Goal: Task Accomplishment & Management: Manage account settings

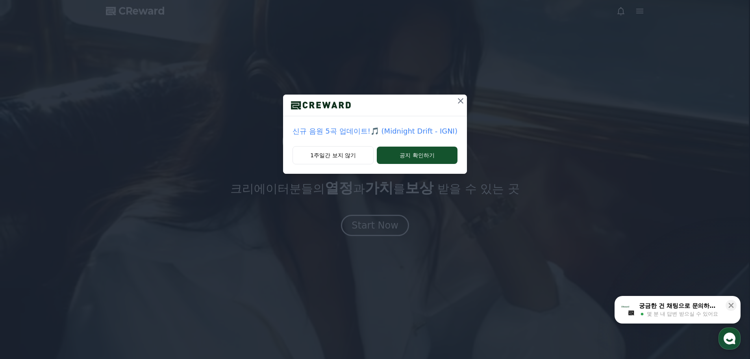
click at [459, 104] on icon at bounding box center [460, 100] width 9 height 9
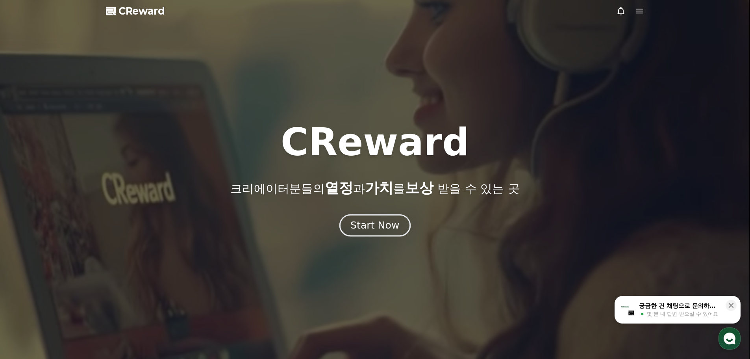
click at [379, 226] on div "Start Now" at bounding box center [374, 224] width 49 height 13
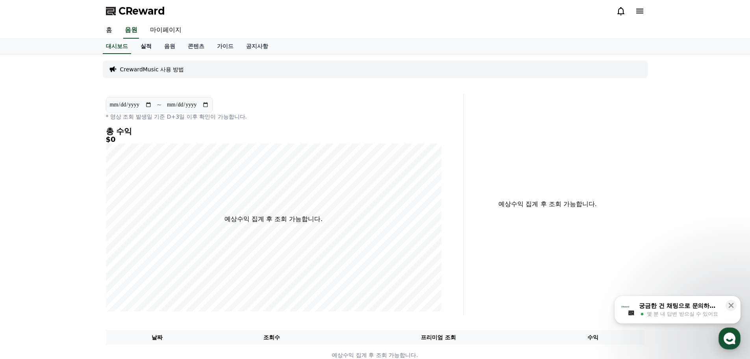
click at [149, 48] on link "실적" at bounding box center [146, 46] width 24 height 15
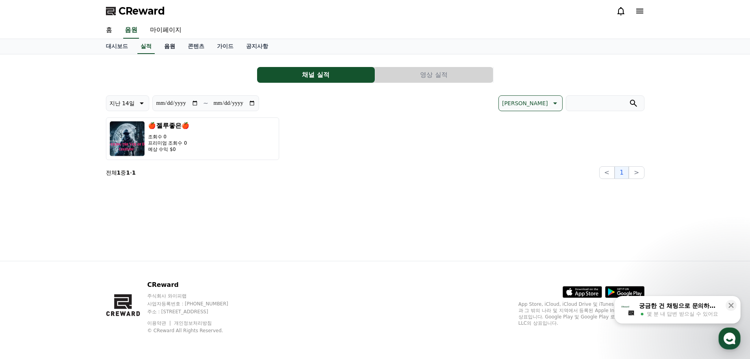
click at [167, 48] on link "음원" at bounding box center [170, 46] width 24 height 15
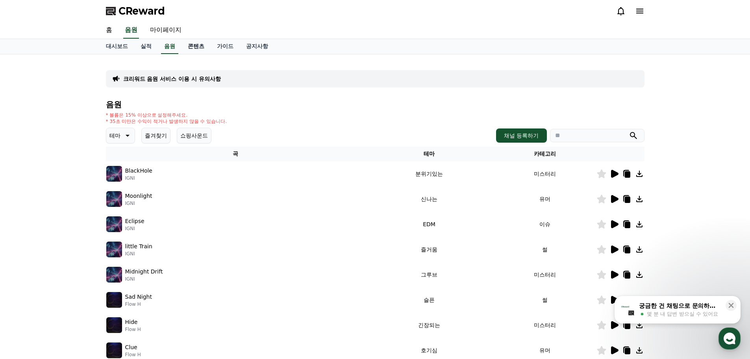
click at [193, 46] on link "콘텐츠" at bounding box center [195, 46] width 29 height 15
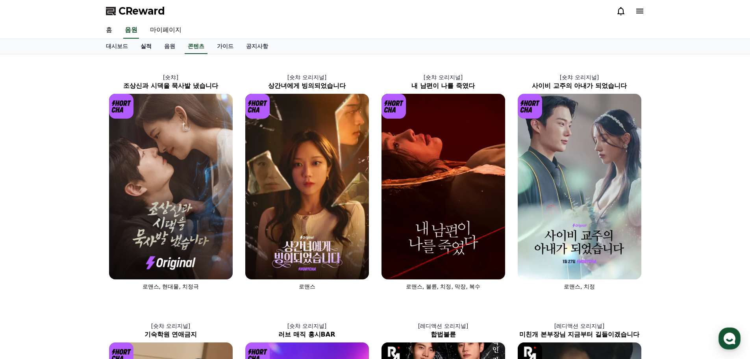
click at [145, 46] on link "실적" at bounding box center [146, 46] width 24 height 15
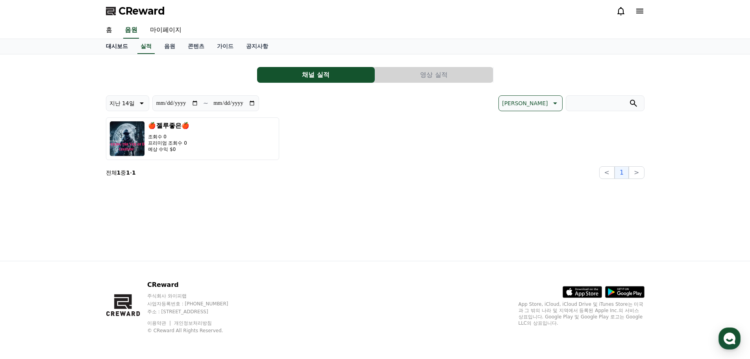
click at [105, 47] on link "대시보드" at bounding box center [117, 46] width 35 height 15
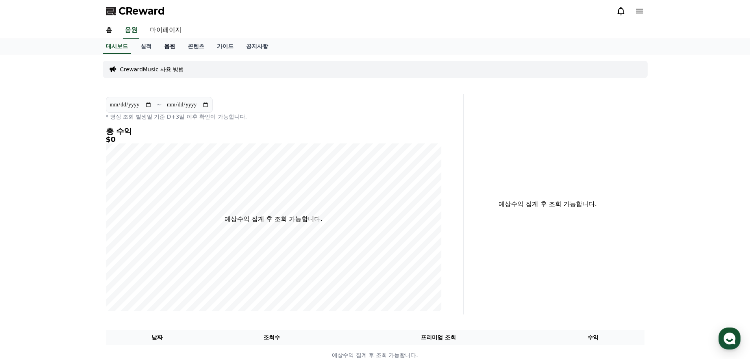
click at [172, 50] on link "음원" at bounding box center [170, 46] width 24 height 15
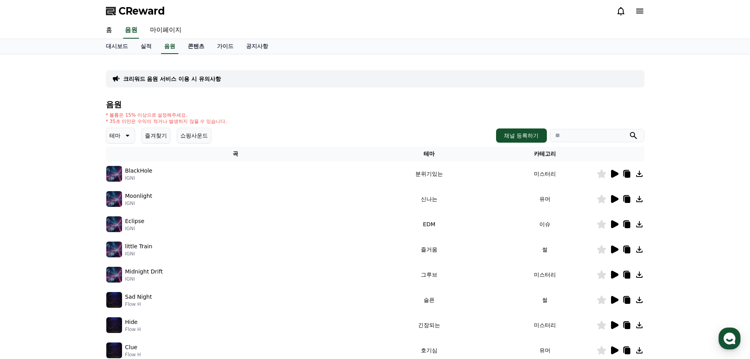
click at [196, 46] on link "콘텐츠" at bounding box center [195, 46] width 29 height 15
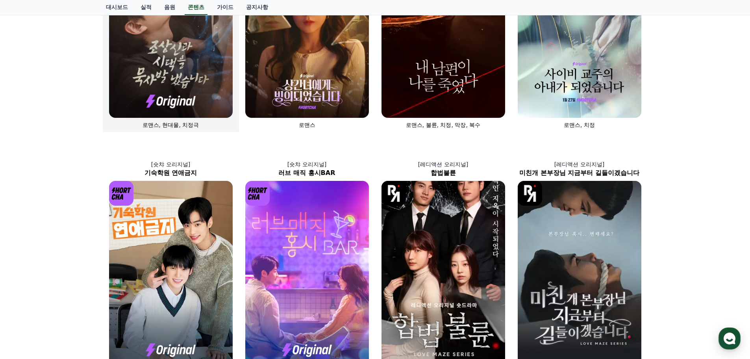
scroll to position [157, 0]
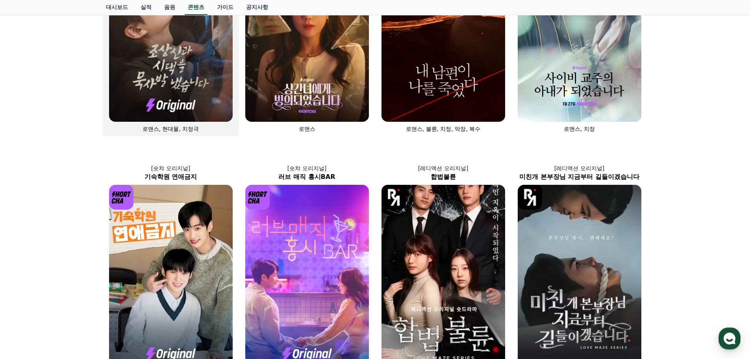
click at [190, 88] on img at bounding box center [171, 28] width 124 height 185
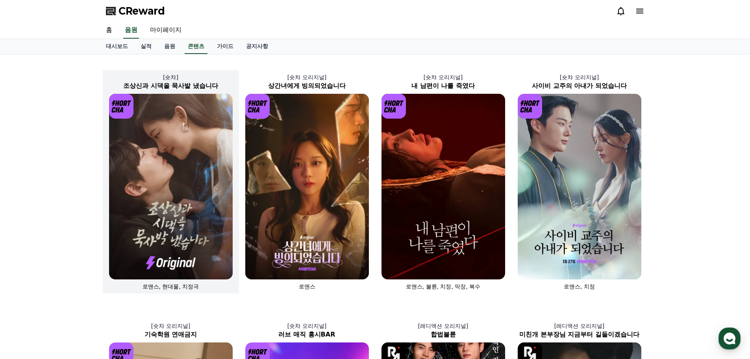
select select
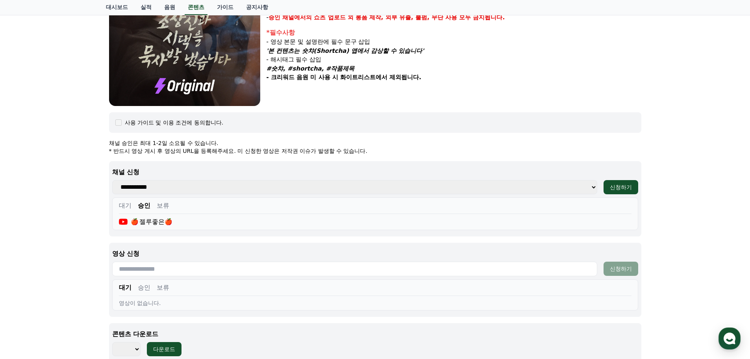
scroll to position [276, 0]
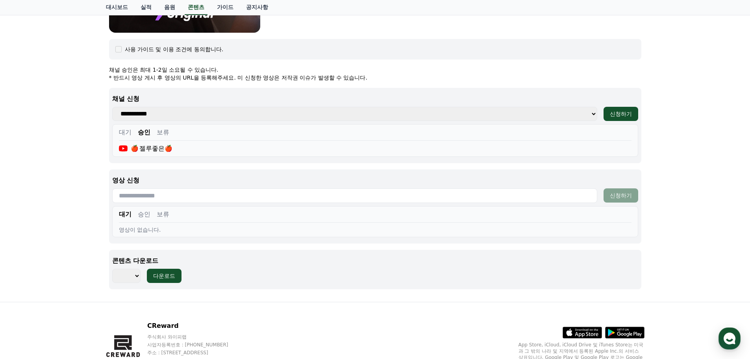
click at [213, 198] on input "text" at bounding box center [354, 195] width 485 height 15
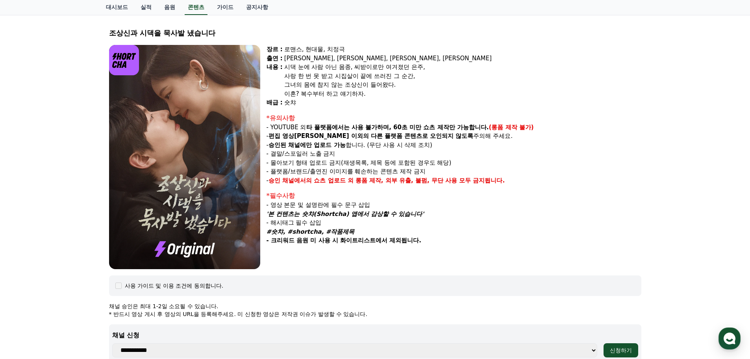
scroll to position [0, 0]
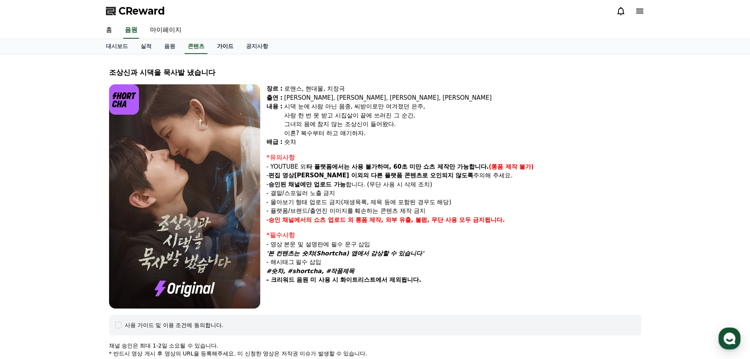
click at [225, 48] on link "가이드" at bounding box center [225, 46] width 29 height 15
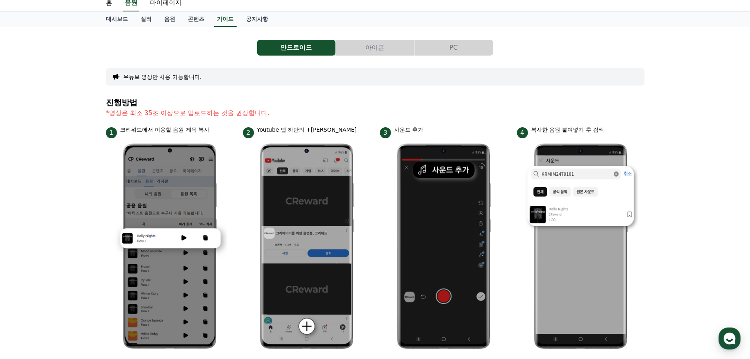
scroll to position [15, 0]
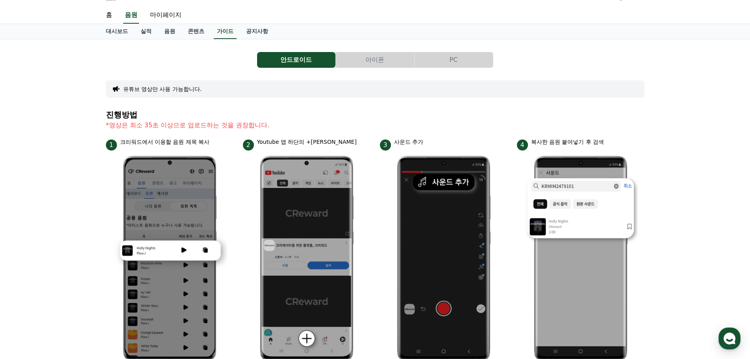
click at [456, 61] on button "PC" at bounding box center [453, 60] width 78 height 16
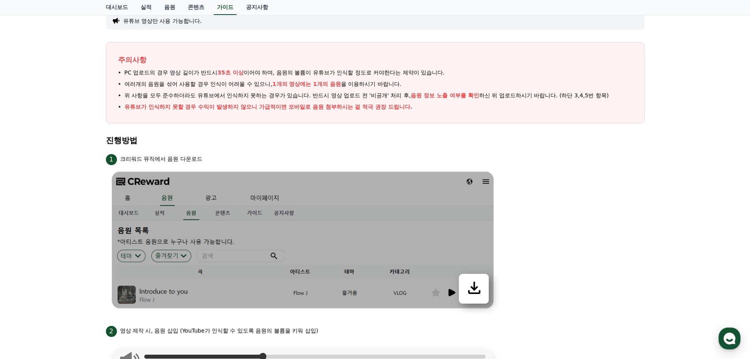
scroll to position [79, 0]
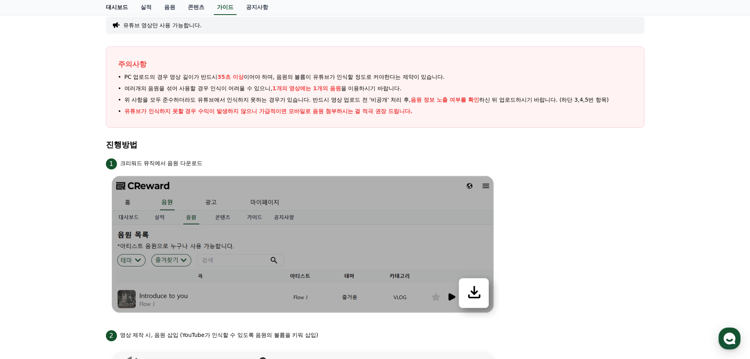
click at [118, 9] on link "대시보드" at bounding box center [117, 7] width 35 height 15
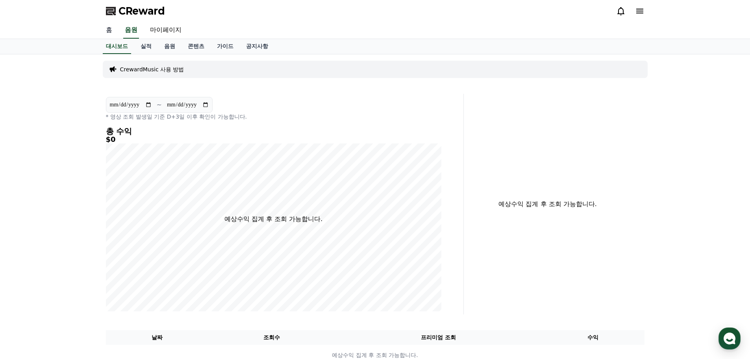
click at [112, 31] on link "홈" at bounding box center [109, 30] width 19 height 17
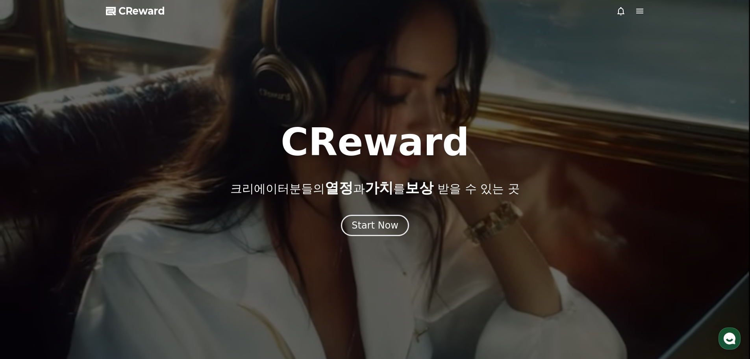
click at [132, 14] on span "CReward" at bounding box center [141, 11] width 46 height 13
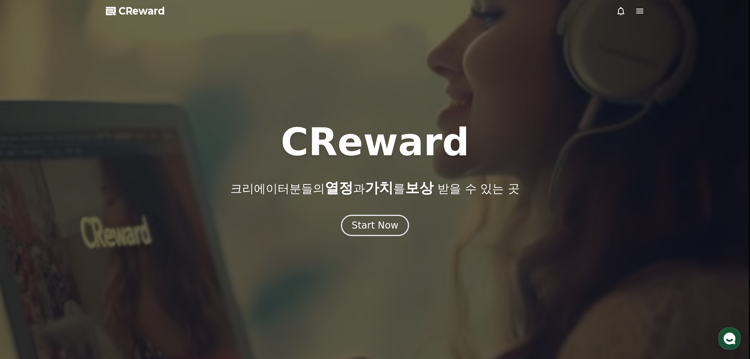
click at [639, 11] on icon at bounding box center [639, 11] width 7 height 5
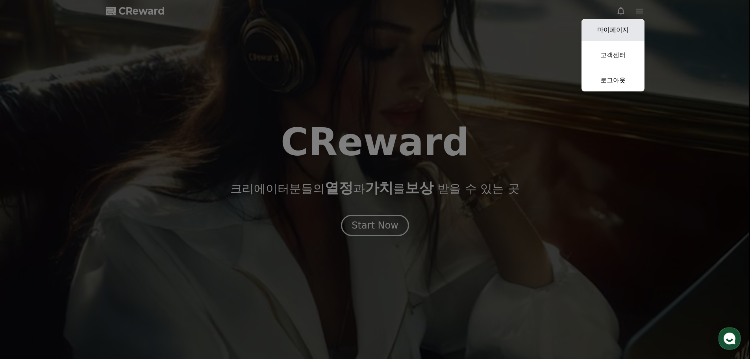
click at [619, 30] on link "마이페이지" at bounding box center [612, 30] width 63 height 22
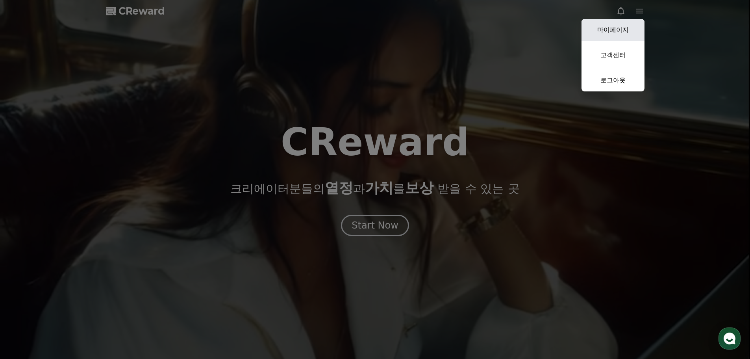
select select "**********"
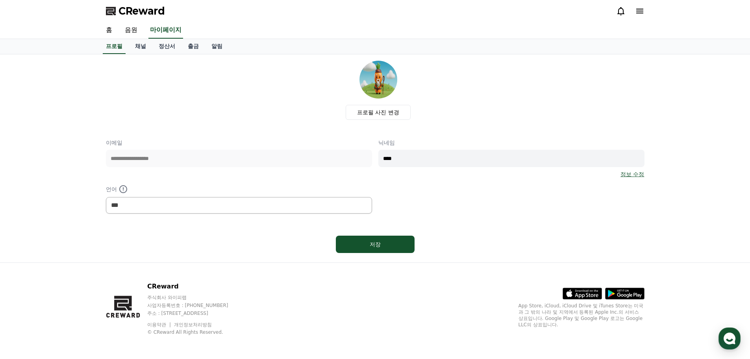
click at [643, 15] on icon at bounding box center [639, 10] width 9 height 9
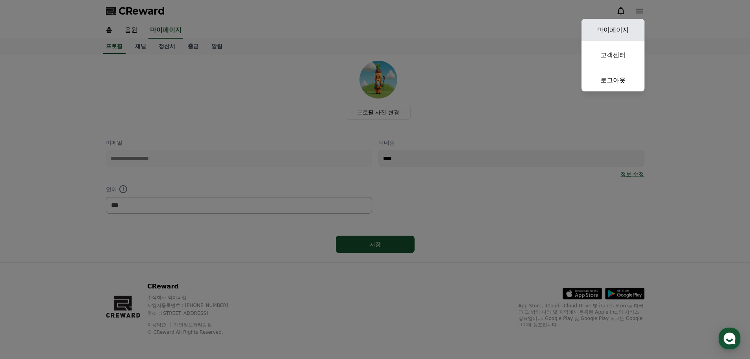
click at [625, 30] on link "마이페이지" at bounding box center [612, 30] width 63 height 22
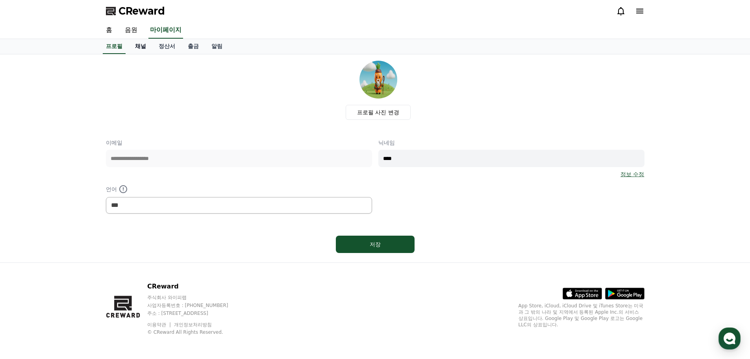
click at [143, 48] on link "채널" at bounding box center [141, 46] width 24 height 15
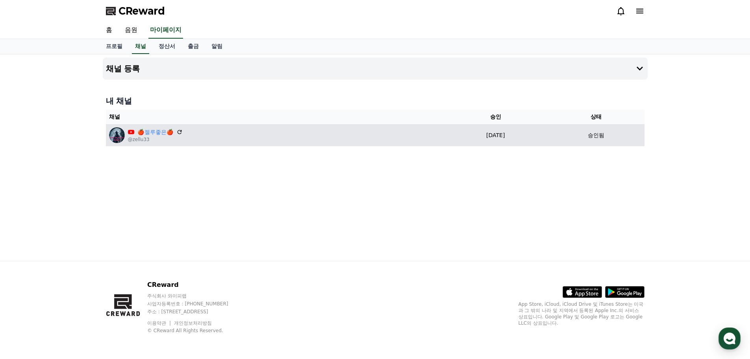
click at [142, 138] on p "@zellu33" at bounding box center [155, 139] width 55 height 6
click at [141, 137] on p "@zellu33" at bounding box center [155, 139] width 55 height 6
click at [113, 137] on img at bounding box center [117, 135] width 16 height 16
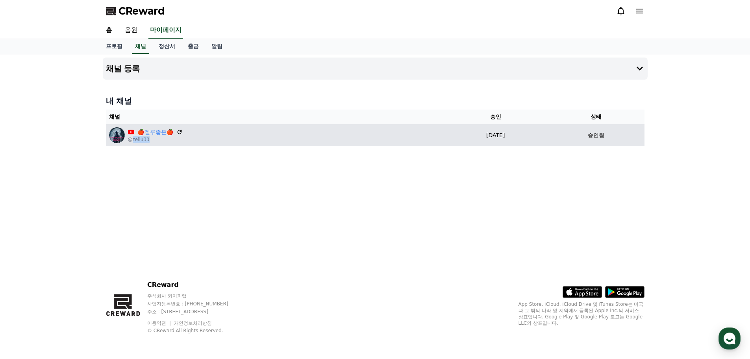
click at [153, 137] on p "@zellu33" at bounding box center [155, 139] width 55 height 6
click at [182, 133] on icon at bounding box center [179, 131] width 7 height 7
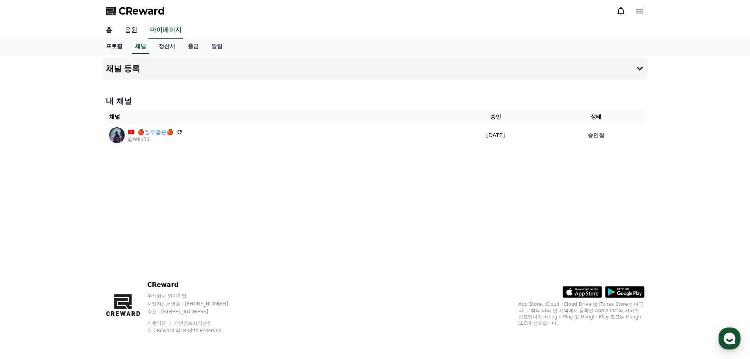
click at [119, 44] on link "프로필" at bounding box center [114, 46] width 29 height 15
select select "**********"
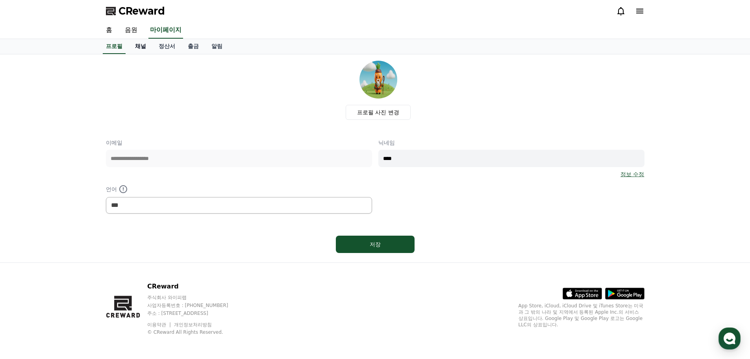
click at [143, 45] on link "채널" at bounding box center [141, 46] width 24 height 15
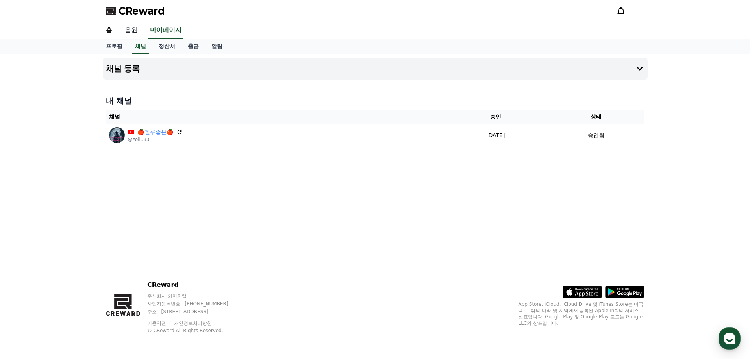
click at [132, 30] on link "음원" at bounding box center [130, 30] width 25 height 17
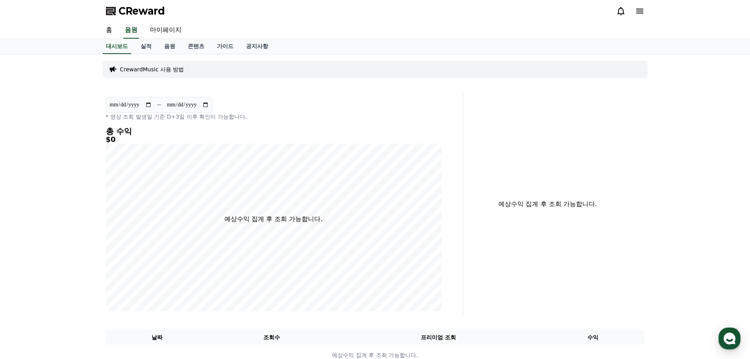
click at [174, 68] on p "CrewardMusic 사용 방법" at bounding box center [152, 69] width 64 height 8
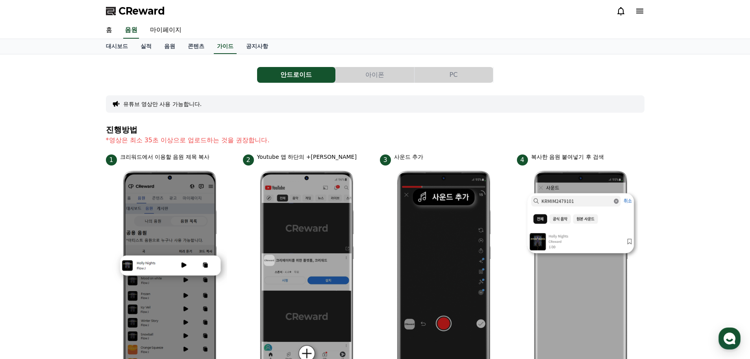
click at [455, 73] on button "PC" at bounding box center [453, 75] width 78 height 16
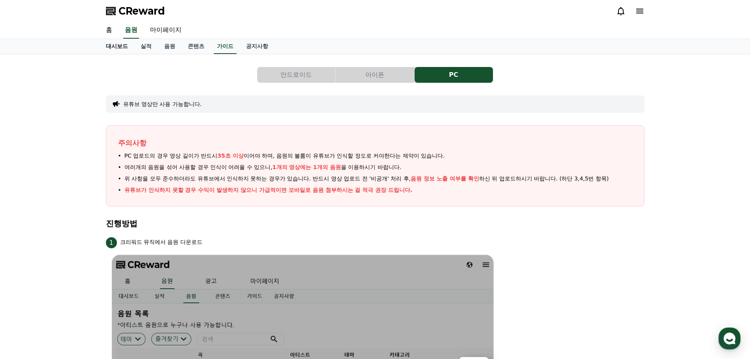
click at [117, 47] on link "대시보드" at bounding box center [117, 46] width 35 height 15
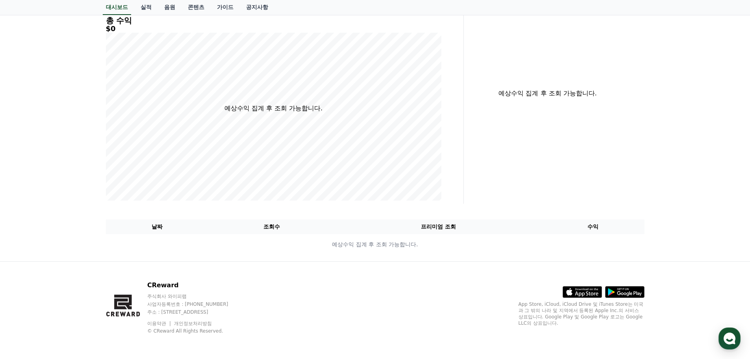
scroll to position [111, 0]
click at [270, 226] on th "조회수" at bounding box center [271, 226] width 126 height 15
click at [146, 230] on th "날짜" at bounding box center [157, 226] width 103 height 15
click at [598, 227] on th "수익" at bounding box center [593, 226] width 103 height 15
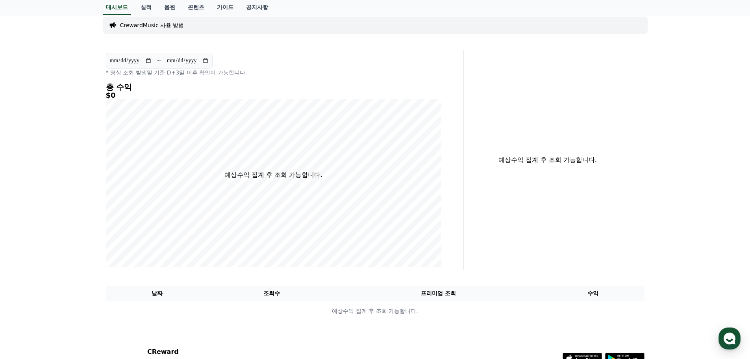
scroll to position [0, 0]
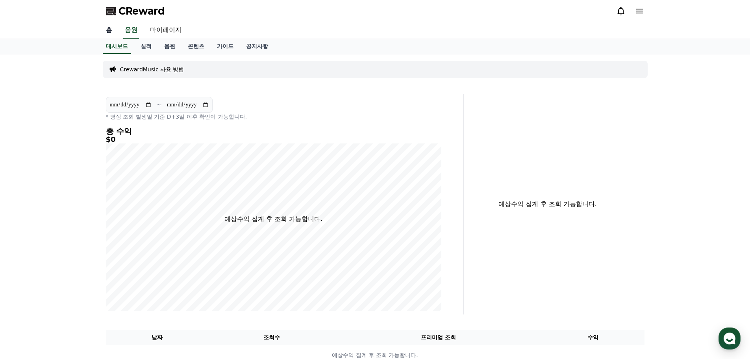
click at [109, 33] on link "홈" at bounding box center [109, 30] width 19 height 17
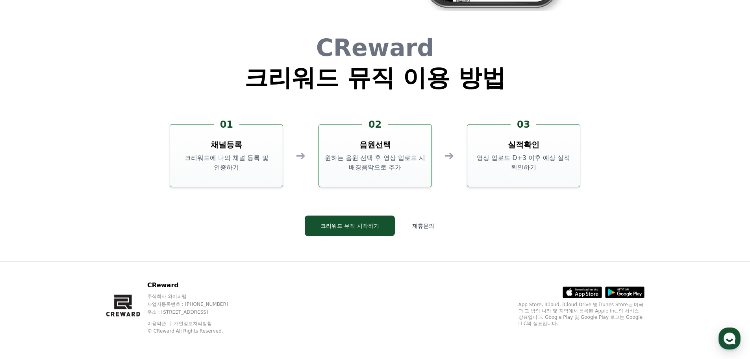
scroll to position [2132, 0]
click at [356, 224] on button "크리워드 뮤직 시작하기" at bounding box center [350, 225] width 90 height 20
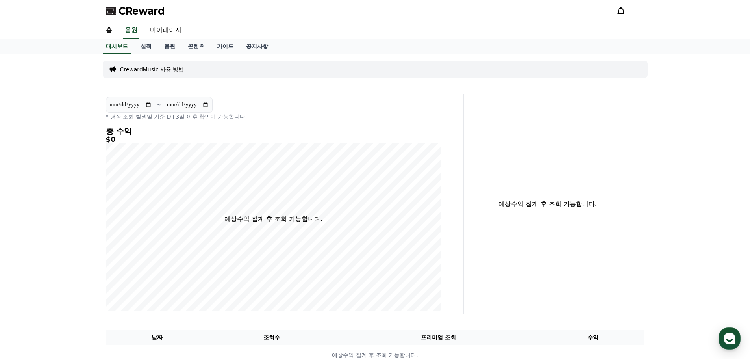
click at [152, 68] on p "CrewardMusic 사용 방법" at bounding box center [152, 69] width 64 height 8
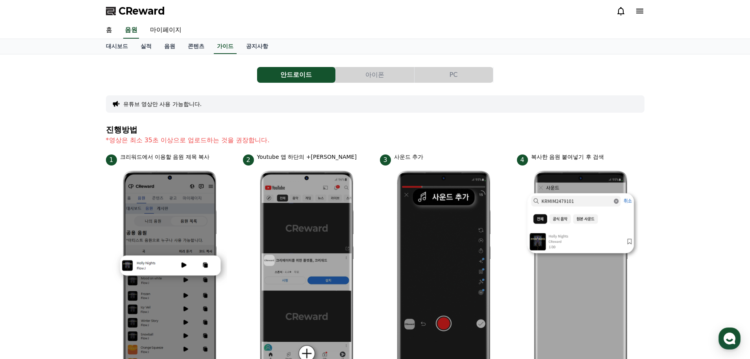
click at [449, 73] on button "PC" at bounding box center [453, 75] width 78 height 16
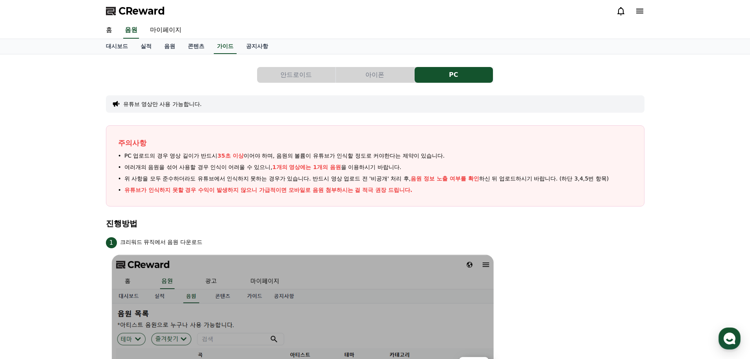
click at [162, 102] on button "유튜브 영상만 사용 가능합니다." at bounding box center [162, 104] width 79 height 8
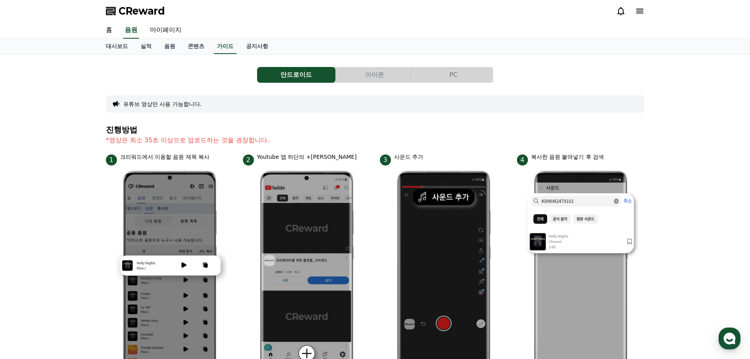
click at [450, 78] on button "PC" at bounding box center [453, 75] width 78 height 16
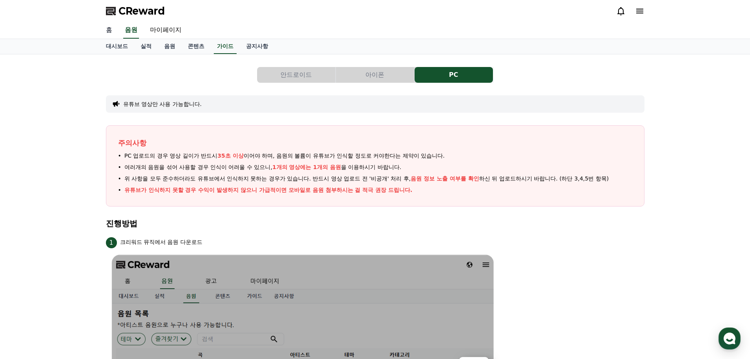
click at [109, 30] on link "홈" at bounding box center [109, 30] width 19 height 17
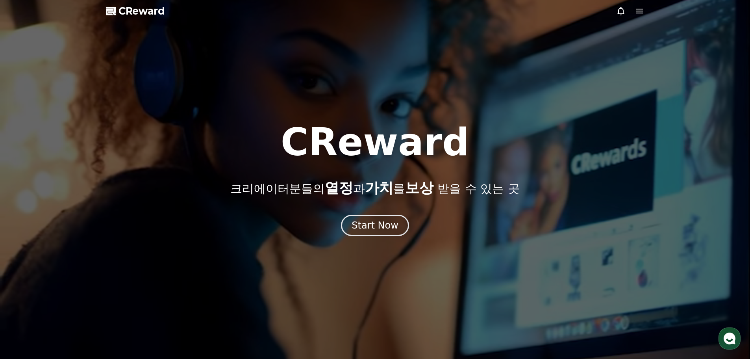
click at [635, 11] on icon at bounding box center [639, 10] width 9 height 9
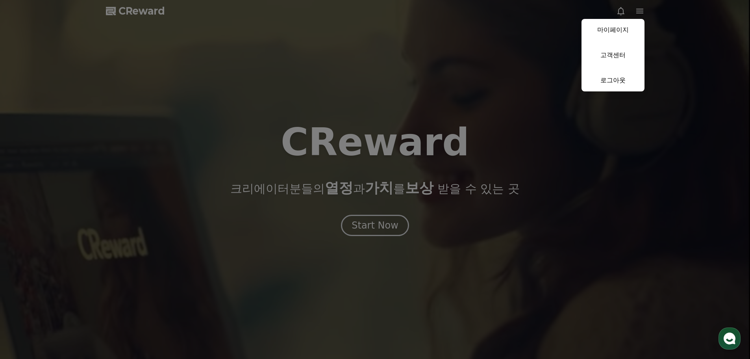
drag, startPoint x: 634, startPoint y: 13, endPoint x: 668, endPoint y: 59, distance: 58.0
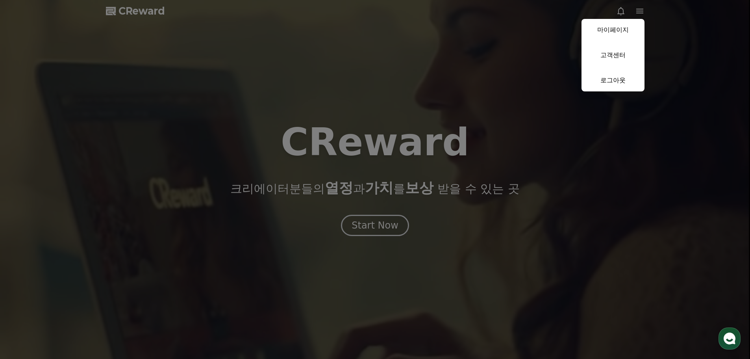
click at [668, 59] on button "close" at bounding box center [375, 179] width 750 height 359
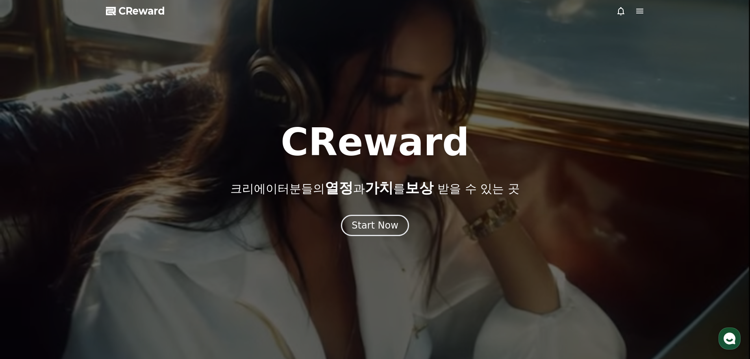
click at [640, 11] on icon at bounding box center [639, 11] width 7 height 5
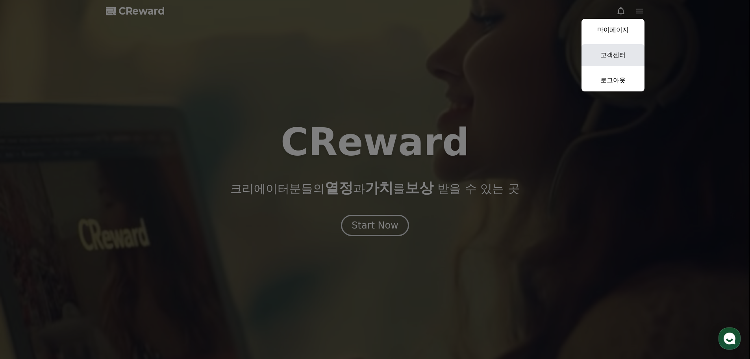
click at [624, 53] on link "고객센터" at bounding box center [612, 55] width 63 height 22
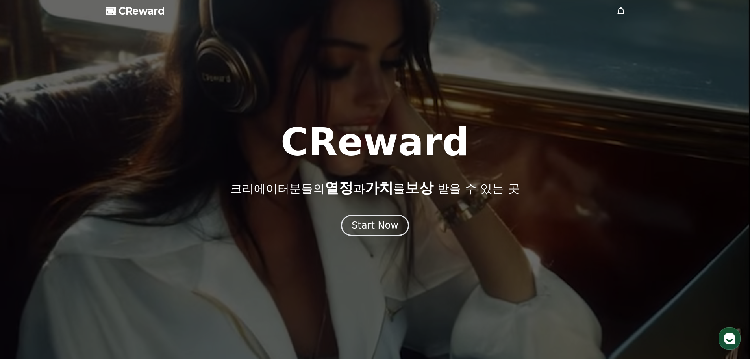
click at [732, 338] on icon "button" at bounding box center [729, 338] width 14 height 14
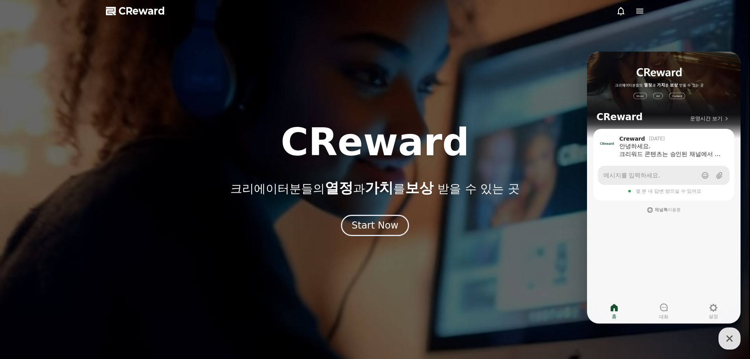
click at [627, 178] on span "메시지를 입력하세요." at bounding box center [631, 175] width 56 height 8
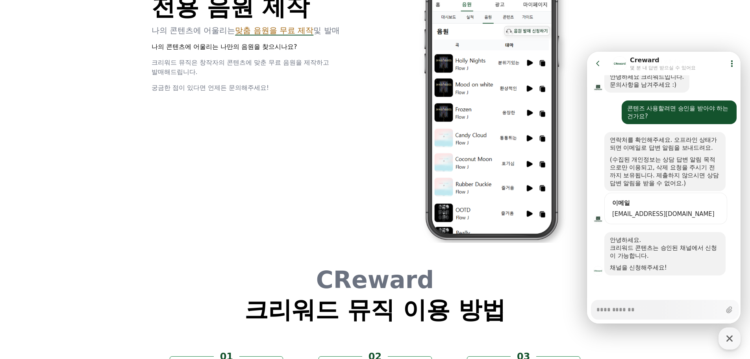
scroll to position [1889, 0]
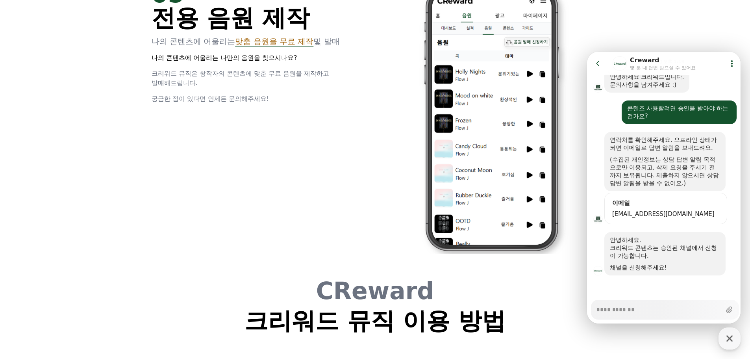
click at [730, 61] on icon at bounding box center [732, 63] width 8 height 8
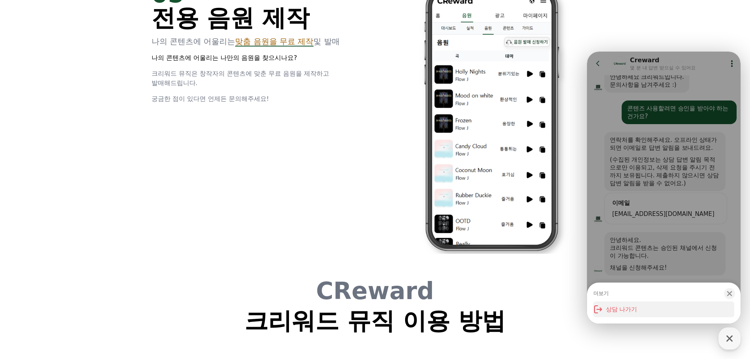
click at [636, 310] on button "상담 나가기" at bounding box center [663, 309] width 141 height 16
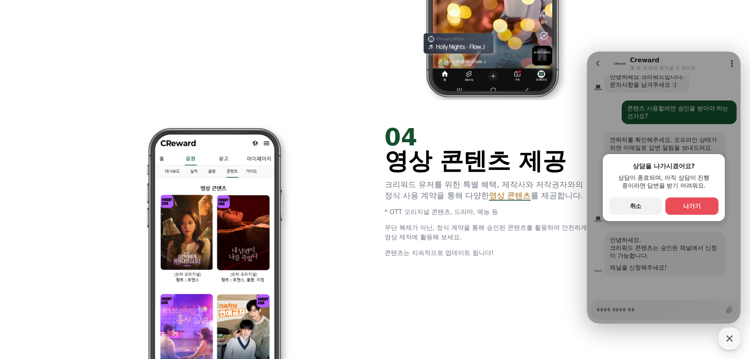
scroll to position [1378, 0]
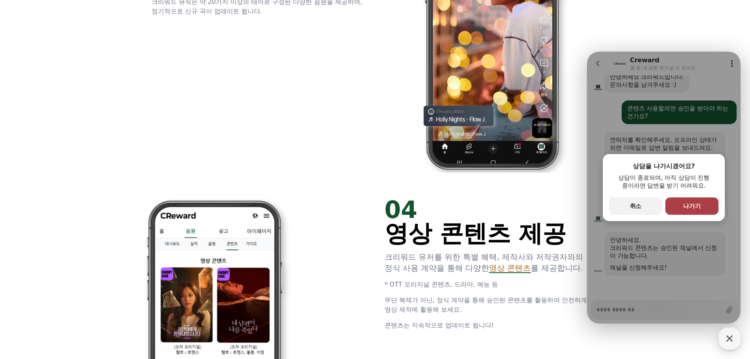
click at [703, 207] on button "primary Button 나가기" at bounding box center [691, 205] width 53 height 17
type textarea "*"
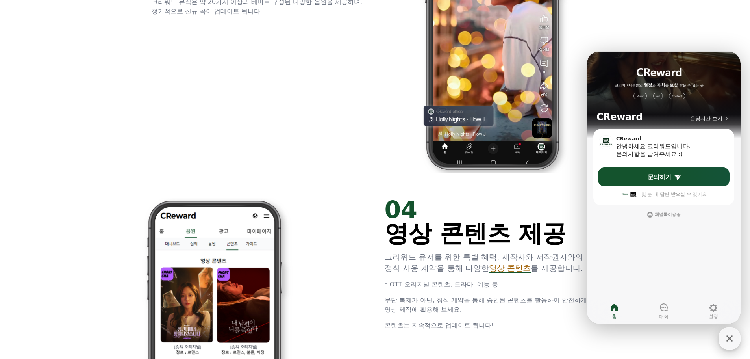
click at [731, 341] on icon "button" at bounding box center [729, 338] width 14 height 14
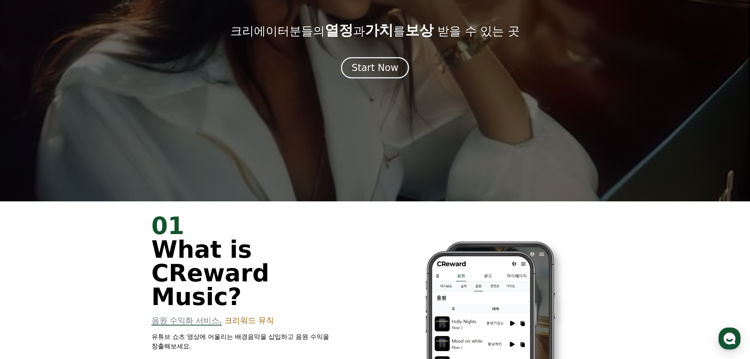
scroll to position [0, 0]
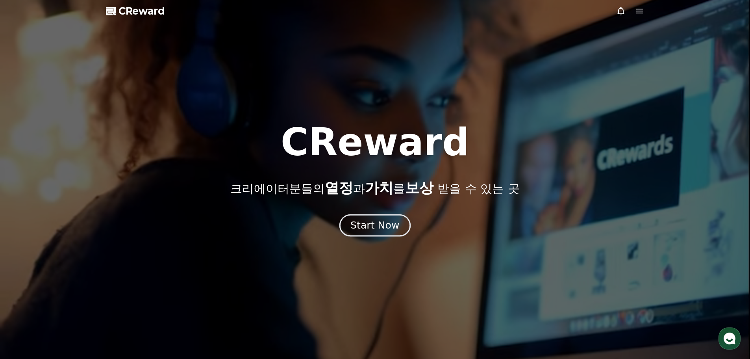
click at [379, 229] on div "Start Now" at bounding box center [374, 224] width 49 height 13
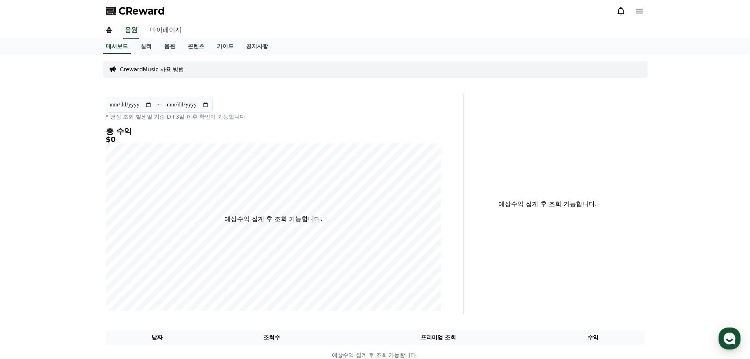
click at [157, 30] on link "마이페이지" at bounding box center [166, 30] width 44 height 17
select select "**********"
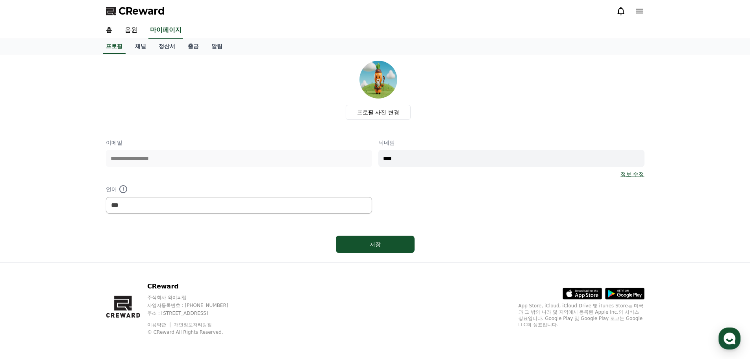
scroll to position [2, 0]
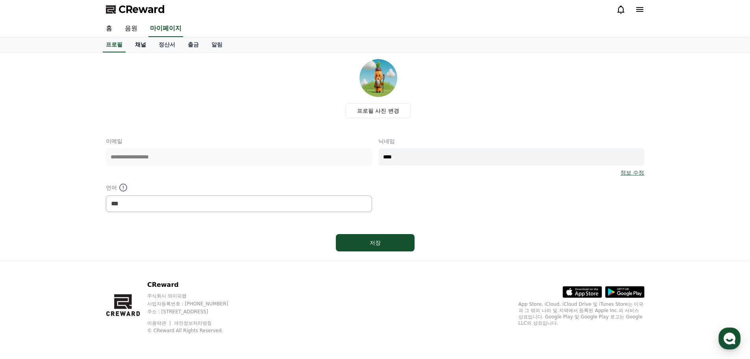
click at [140, 44] on link "채널" at bounding box center [141, 44] width 24 height 15
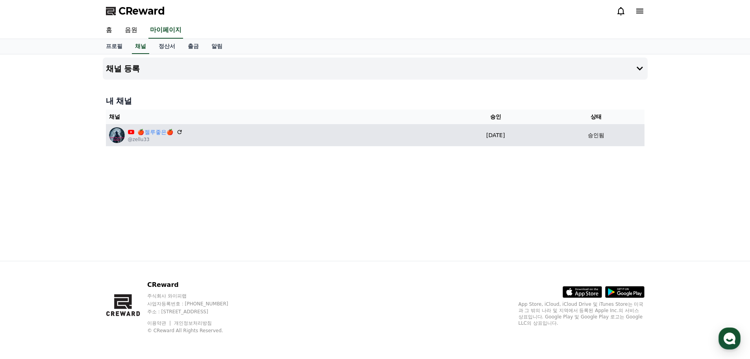
click at [155, 136] on p "@zellu33" at bounding box center [155, 139] width 55 height 6
click at [153, 136] on p "@zellu33" at bounding box center [155, 139] width 55 height 6
click at [129, 132] on icon at bounding box center [131, 131] width 6 height 4
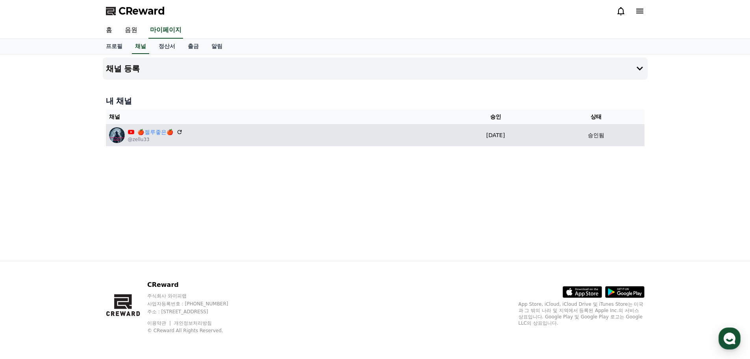
click at [113, 135] on img at bounding box center [117, 135] width 16 height 16
click at [232, 138] on div "🍎 젤루좋은🍎 @zellu33" at bounding box center [274, 135] width 331 height 16
click at [135, 136] on p "@zellu33" at bounding box center [155, 139] width 55 height 6
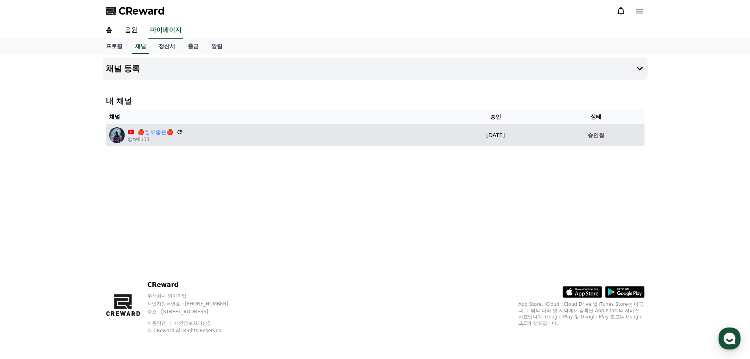
click at [135, 136] on p "@zellu33" at bounding box center [155, 139] width 55 height 6
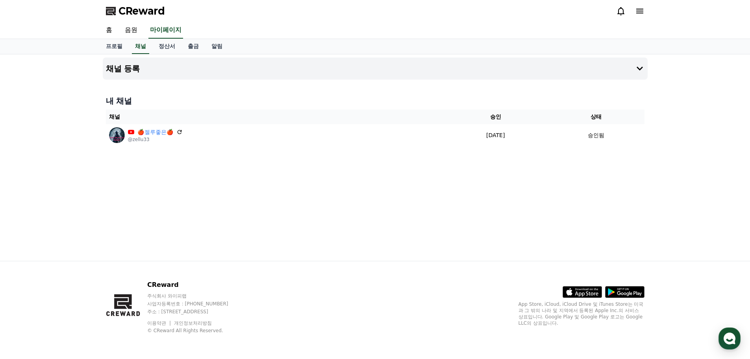
drag, startPoint x: 135, startPoint y: 135, endPoint x: 333, endPoint y: 164, distance: 200.0
click at [344, 166] on div "채널 등록 내 채널 채널 승인 상태 🍎 젤루좋은🍎 @zellu33 [DATE] 09-16 승인됨" at bounding box center [375, 157] width 551 height 206
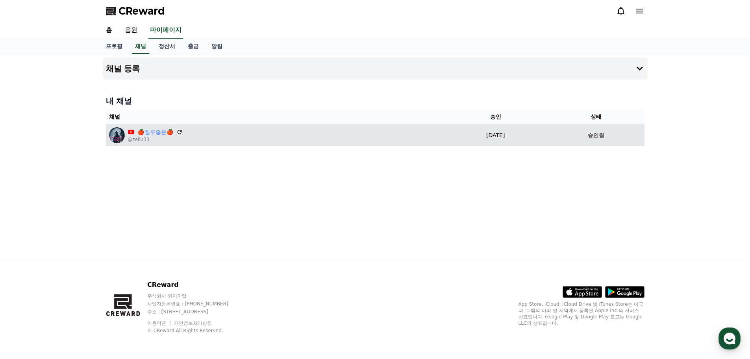
click at [482, 135] on p "[DATE]" at bounding box center [495, 135] width 99 height 8
click at [601, 135] on p "승인됨" at bounding box center [596, 135] width 17 height 8
click at [142, 138] on p "@zellu33" at bounding box center [155, 139] width 55 height 6
click at [153, 132] on link "🍎 젤루좋은🍎" at bounding box center [155, 132] width 36 height 8
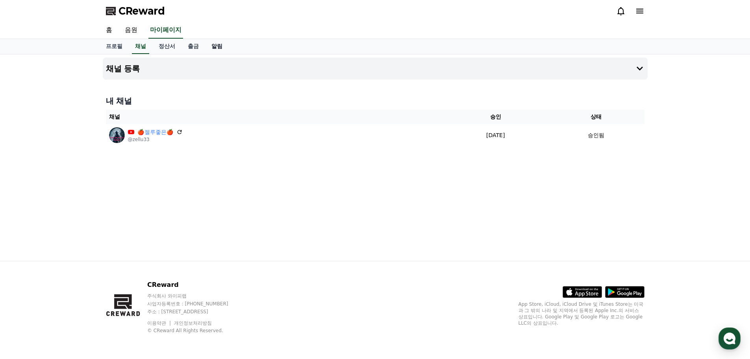
click at [217, 46] on link "알림" at bounding box center [217, 46] width 24 height 15
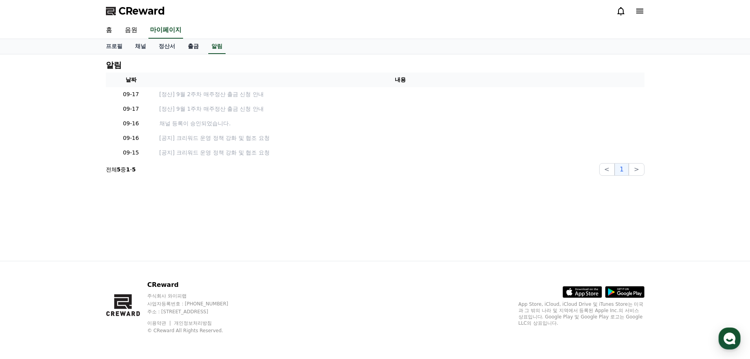
click at [194, 48] on link "출금" at bounding box center [193, 46] width 24 height 15
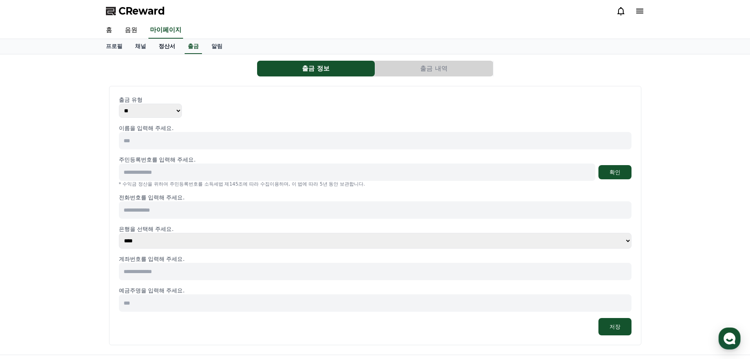
click at [165, 47] on link "정산서" at bounding box center [166, 46] width 29 height 15
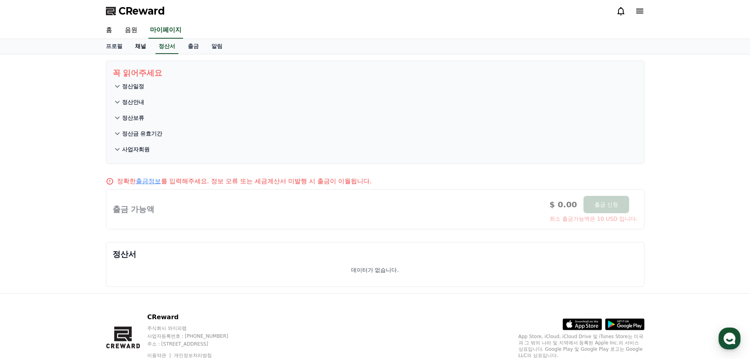
click at [142, 47] on link "채널" at bounding box center [141, 46] width 24 height 15
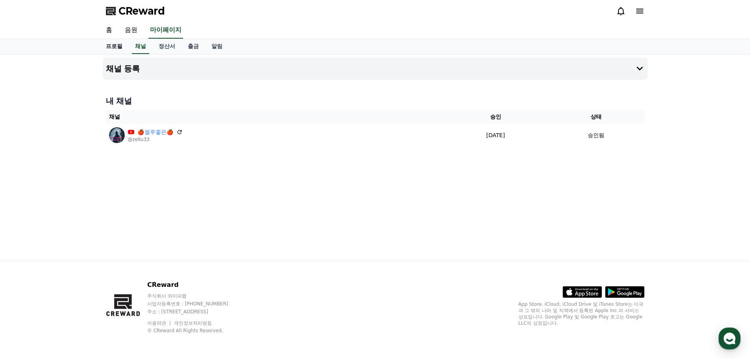
click at [115, 46] on link "프로필" at bounding box center [114, 46] width 29 height 15
select select "**********"
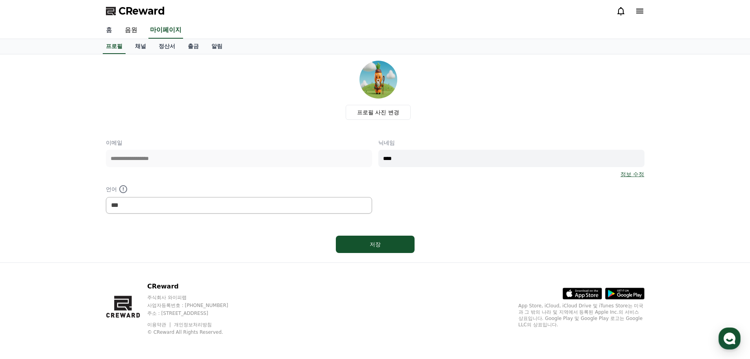
click at [112, 29] on link "홈" at bounding box center [109, 30] width 19 height 17
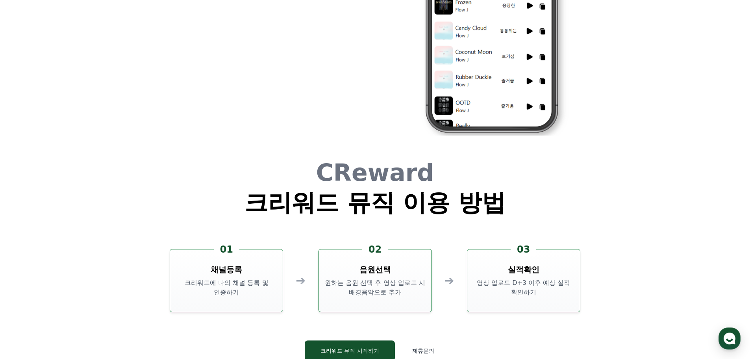
scroll to position [2132, 0]
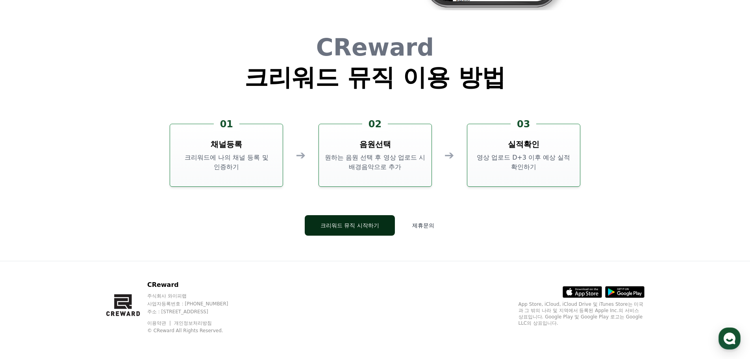
click at [368, 228] on button "크리워드 뮤직 시작하기" at bounding box center [350, 225] width 90 height 20
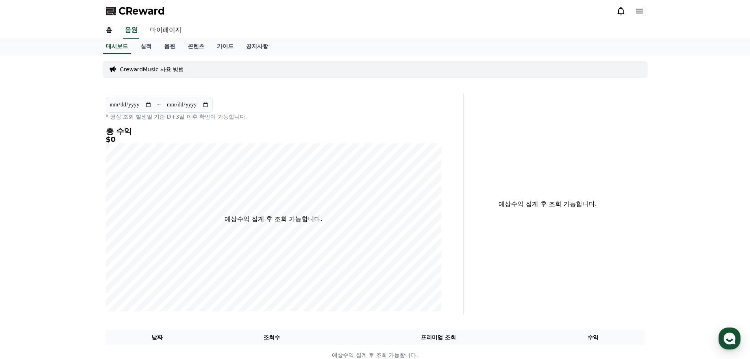
click at [173, 70] on p "CrewardMusic 사용 방법" at bounding box center [152, 69] width 64 height 8
click at [198, 45] on link "콘텐츠" at bounding box center [195, 46] width 29 height 15
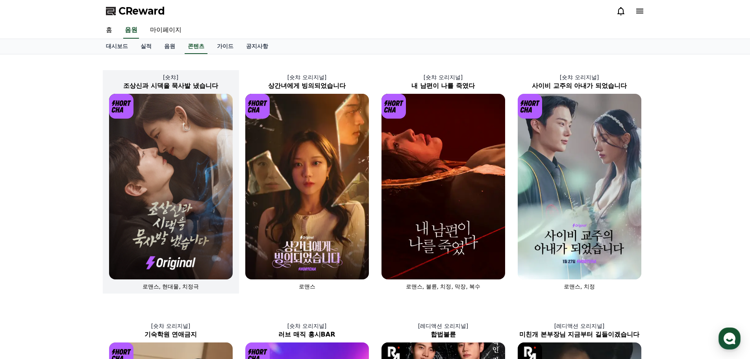
click at [185, 176] on img at bounding box center [171, 186] width 124 height 185
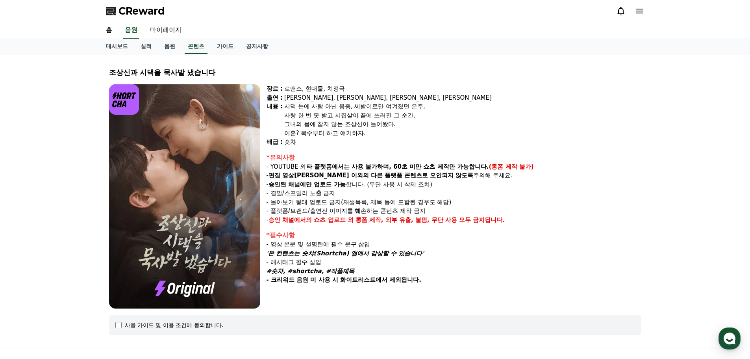
select select
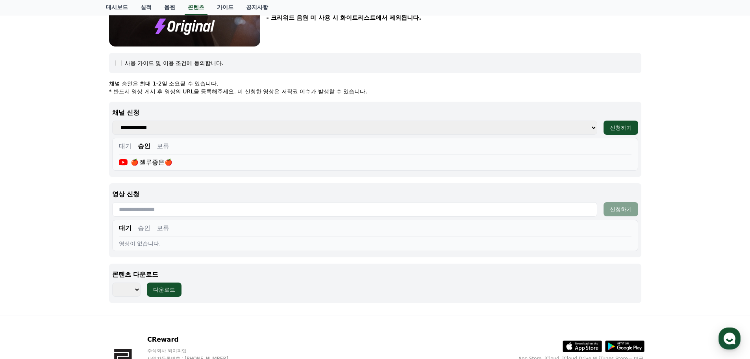
scroll to position [316, 0]
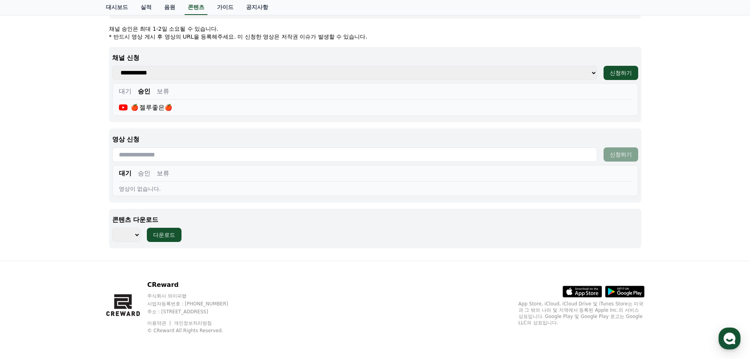
click at [146, 91] on button "승인" at bounding box center [144, 91] width 13 height 9
click at [140, 90] on button "승인" at bounding box center [144, 91] width 13 height 9
click at [126, 91] on button "대기" at bounding box center [125, 91] width 13 height 9
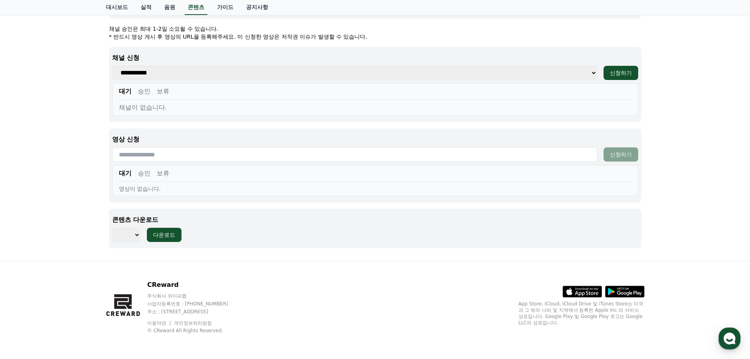
click at [142, 92] on button "승인" at bounding box center [144, 91] width 13 height 9
click at [126, 175] on button "대기" at bounding box center [125, 172] width 13 height 9
click at [144, 174] on button "승인" at bounding box center [144, 172] width 13 height 9
click at [145, 174] on button "승인" at bounding box center [144, 172] width 13 height 9
click at [198, 191] on link "조상신이 들어와 시댁을 묵사발 냈습니다" at bounding box center [169, 189] width 101 height 8
